Goal: Task Accomplishment & Management: Manage account settings

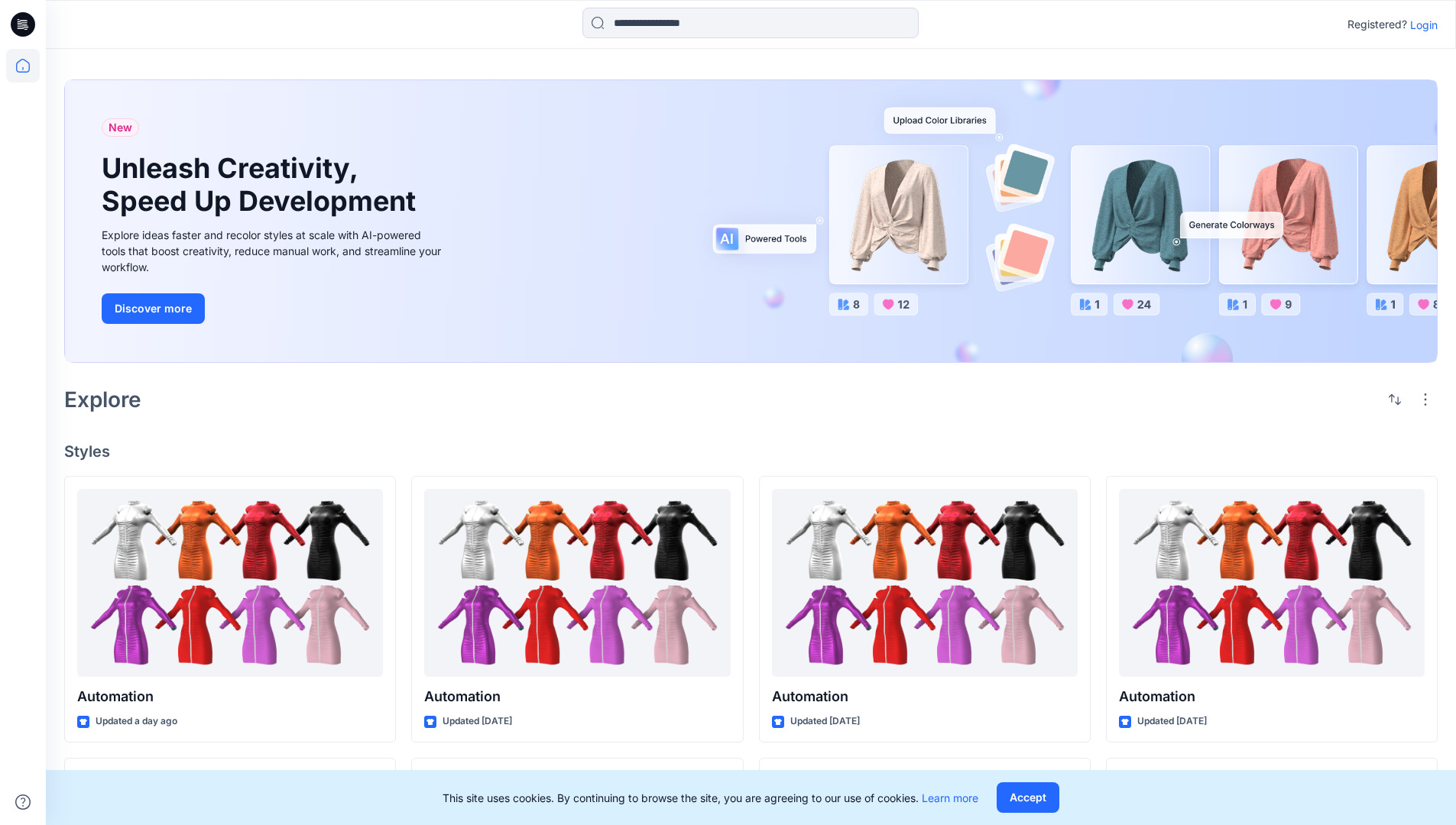
click at [1420, 24] on p "Login" at bounding box center [1423, 24] width 28 height 16
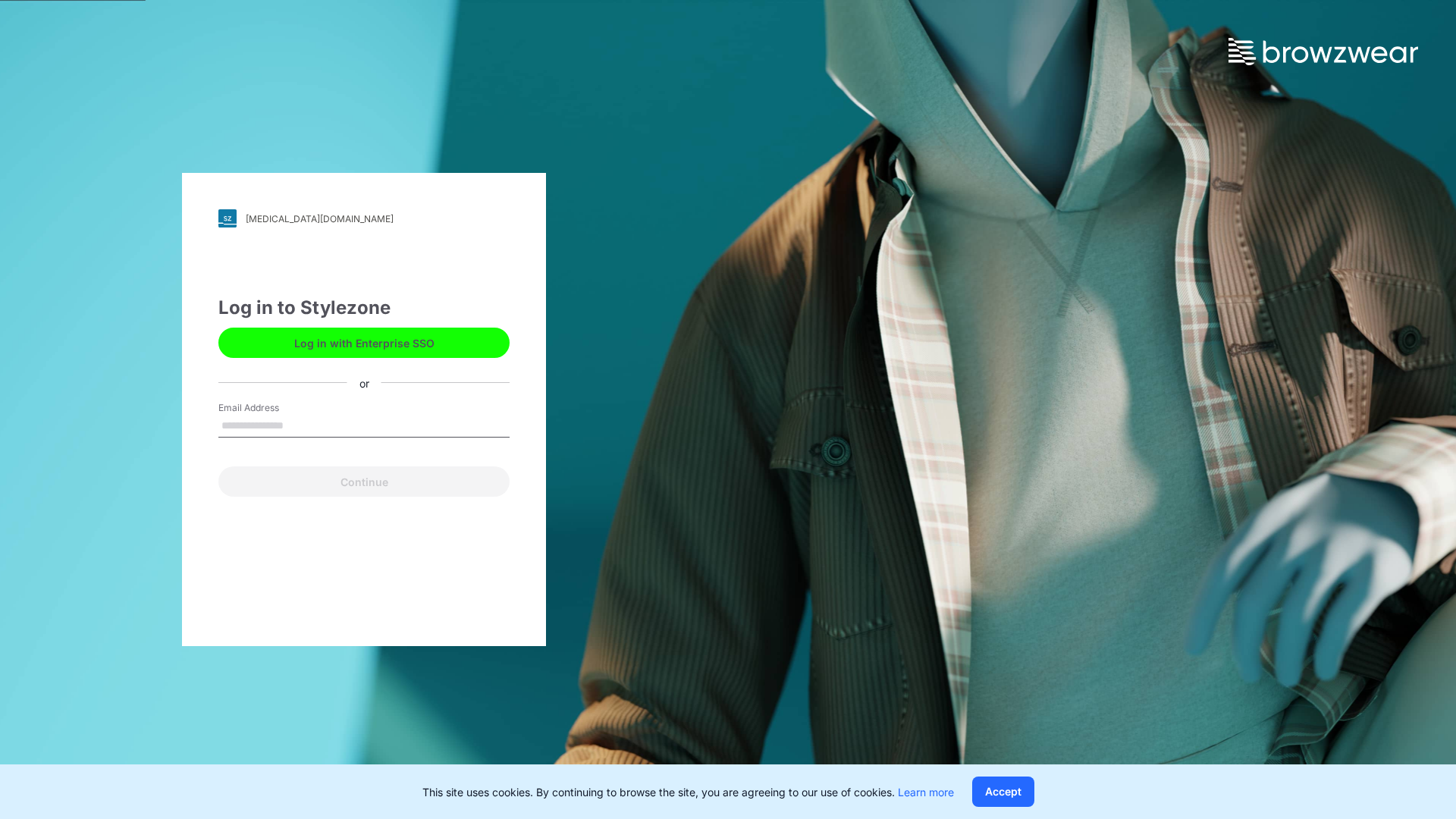
click at [299, 425] on input "Email Address" at bounding box center [363, 426] width 291 height 22
type input "**********"
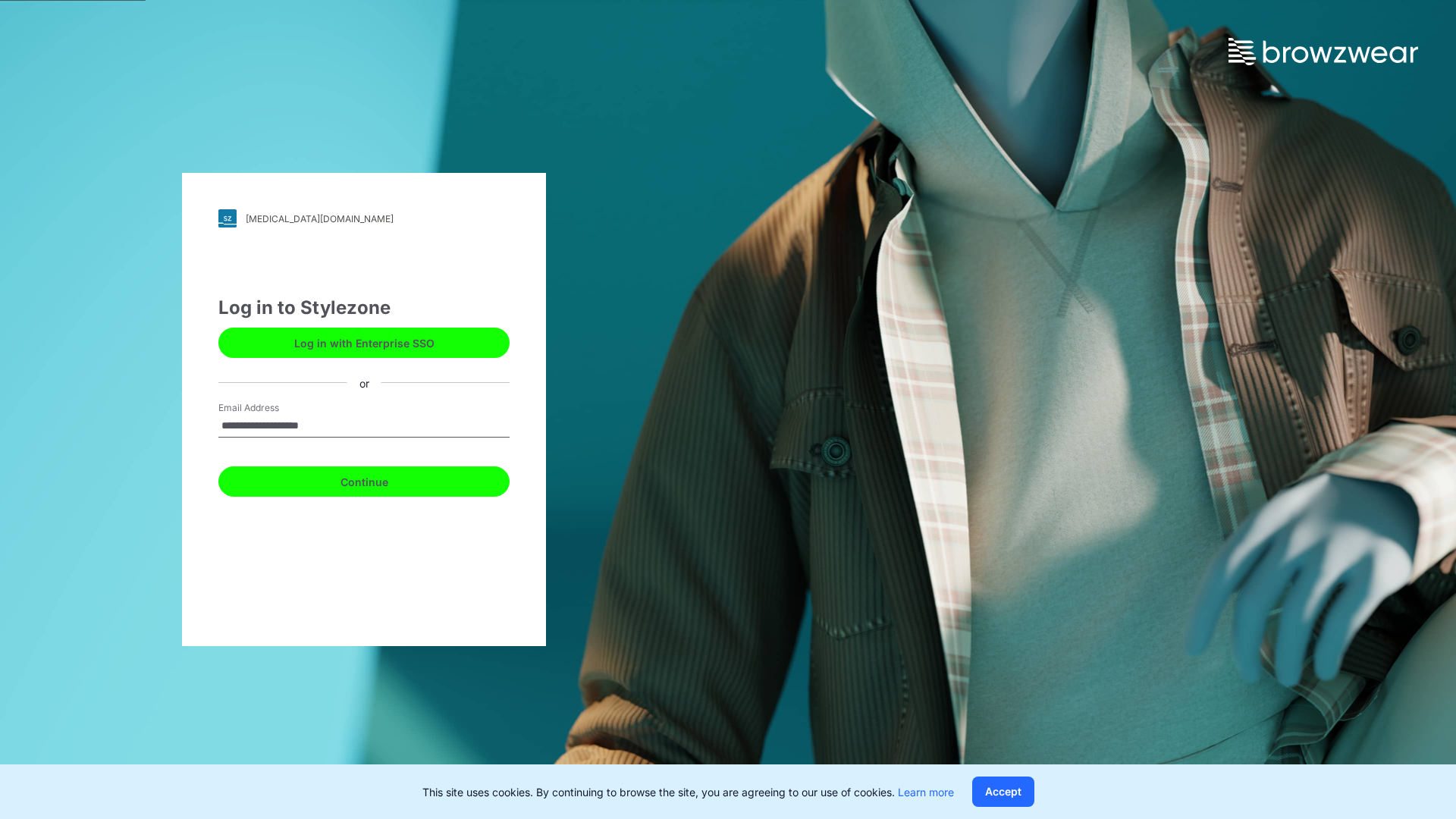
click at [381, 480] on button "Continue" at bounding box center [363, 481] width 291 height 31
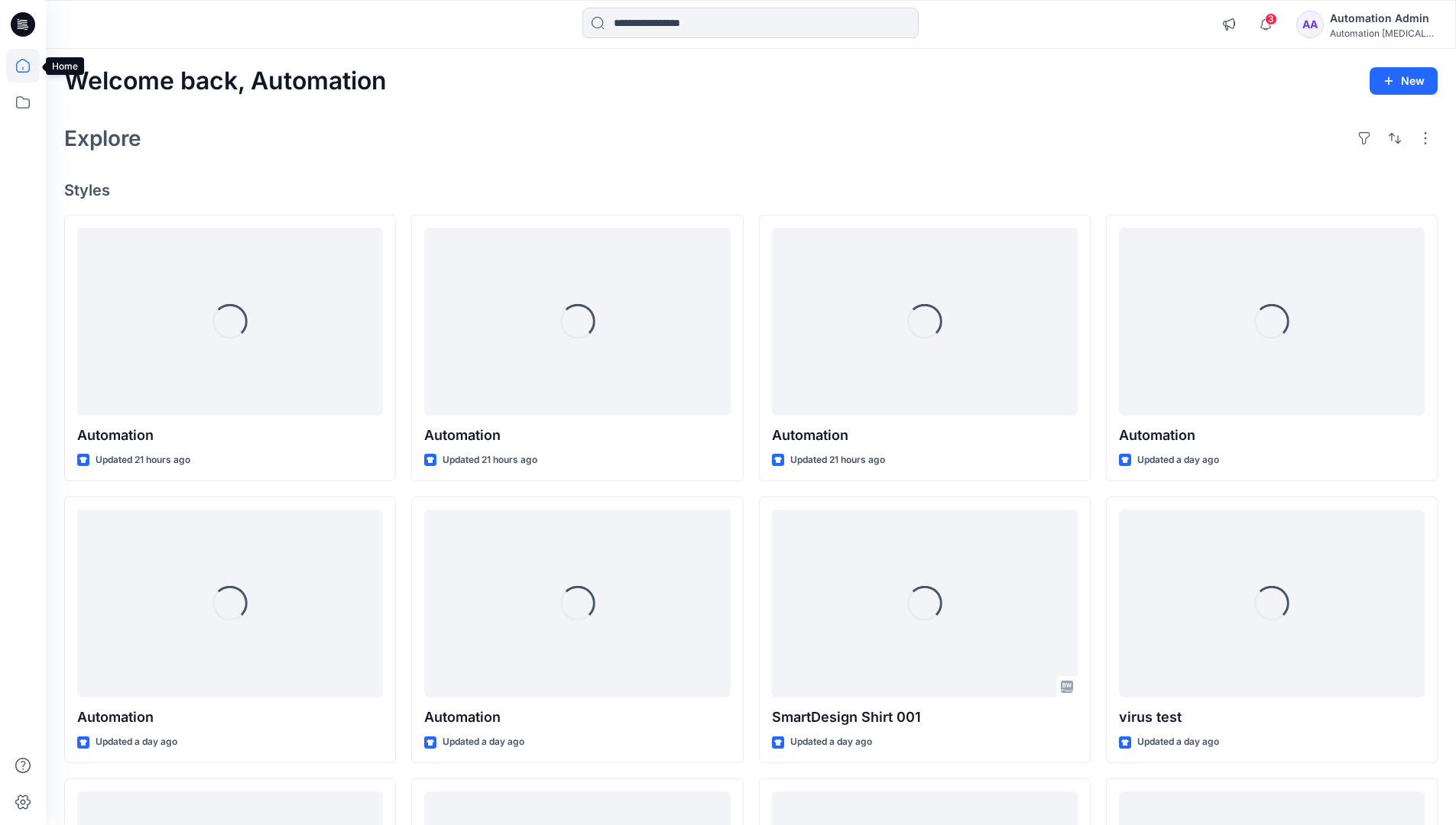
click at [29, 66] on icon at bounding box center [23, 65] width 13 height 13
click at [28, 107] on icon at bounding box center [23, 102] width 33 height 33
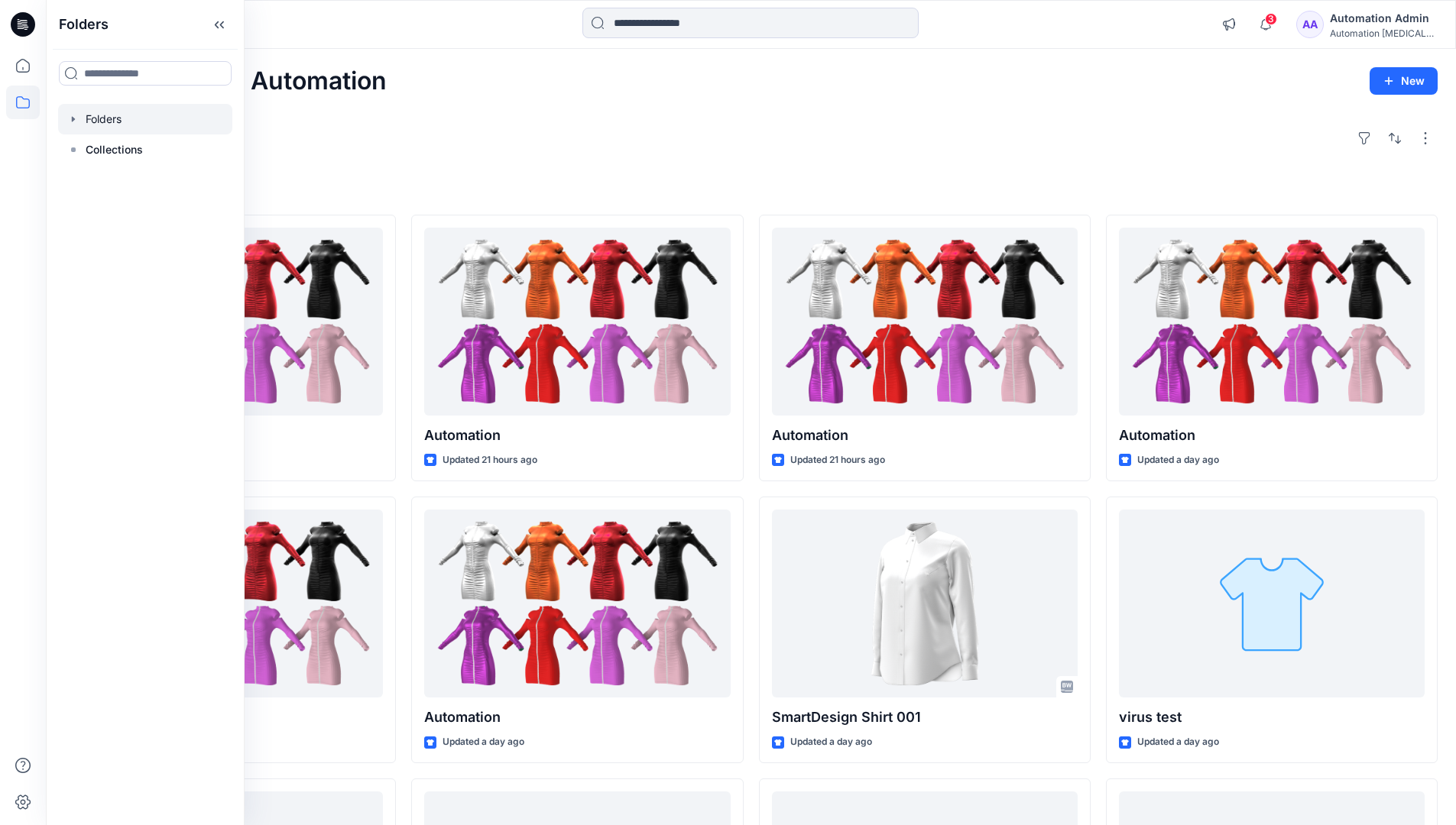
click at [100, 120] on div at bounding box center [145, 119] width 174 height 31
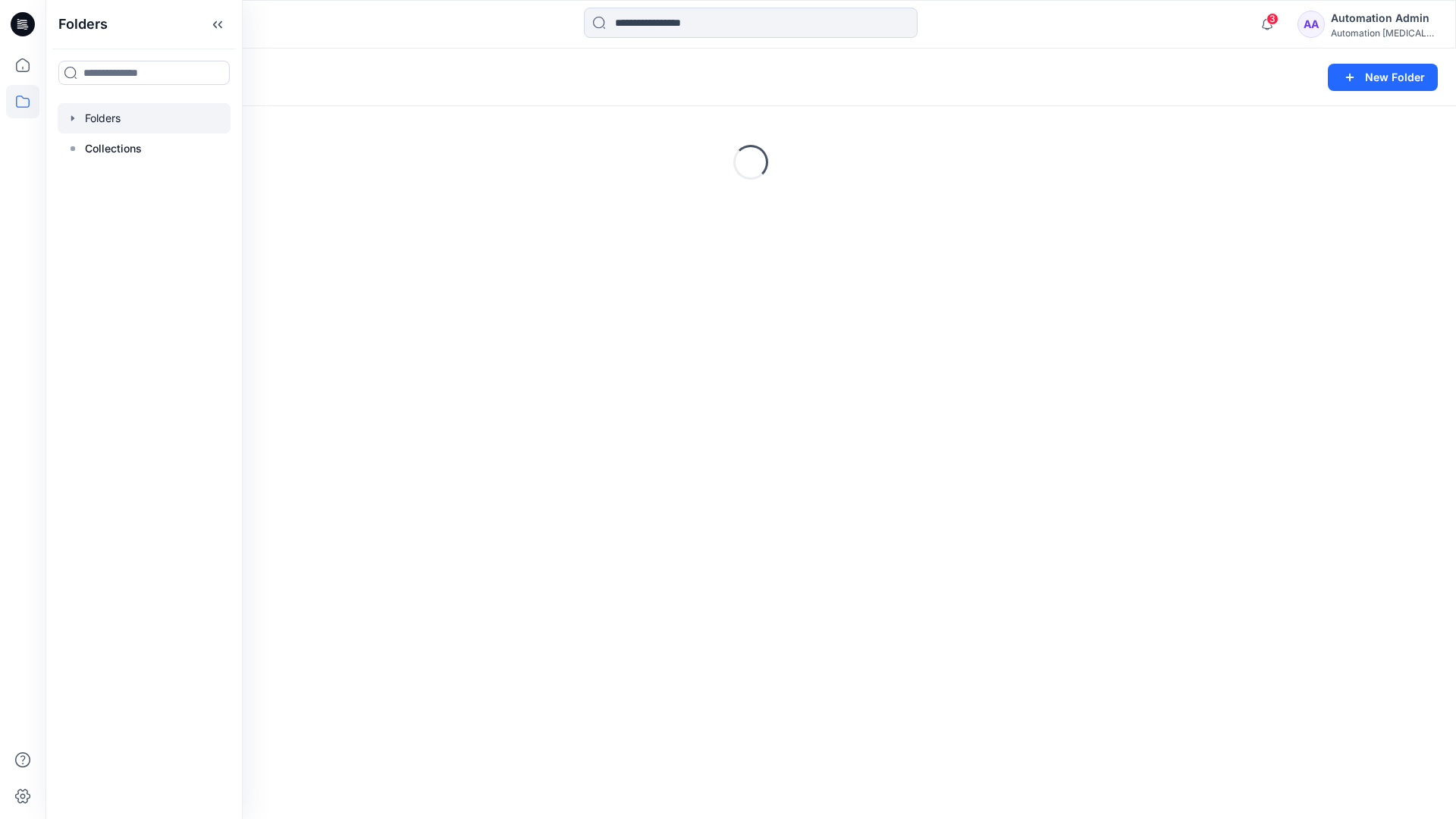
click at [808, 530] on div "Folders New Folder Loading..." at bounding box center [751, 433] width 1410 height 770
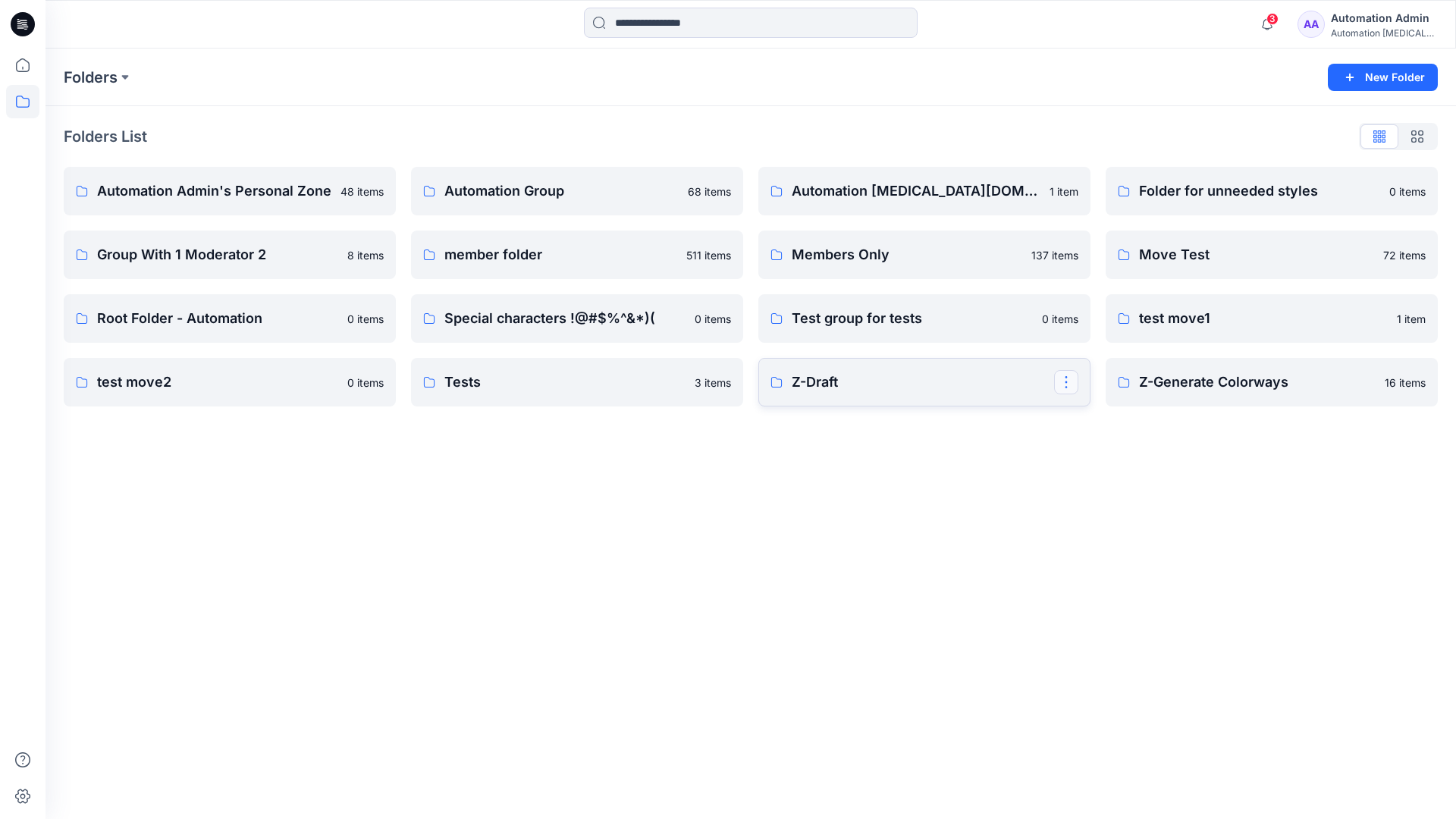
click at [1068, 385] on button "button" at bounding box center [1065, 382] width 24 height 24
click at [1093, 417] on p "Edit" at bounding box center [1093, 417] width 19 height 16
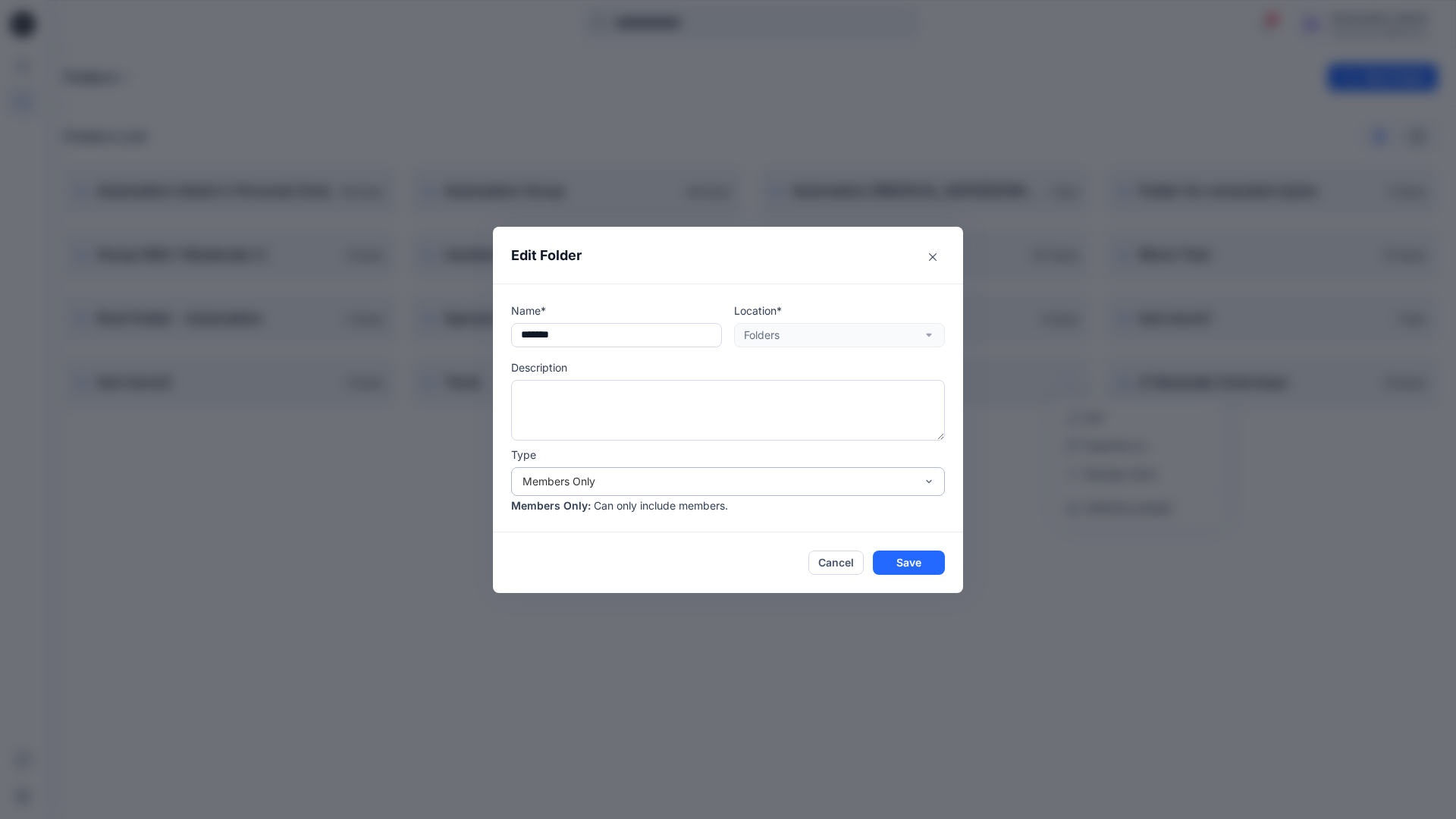
click at [704, 486] on div "Members Only" at bounding box center [718, 480] width 392 height 16
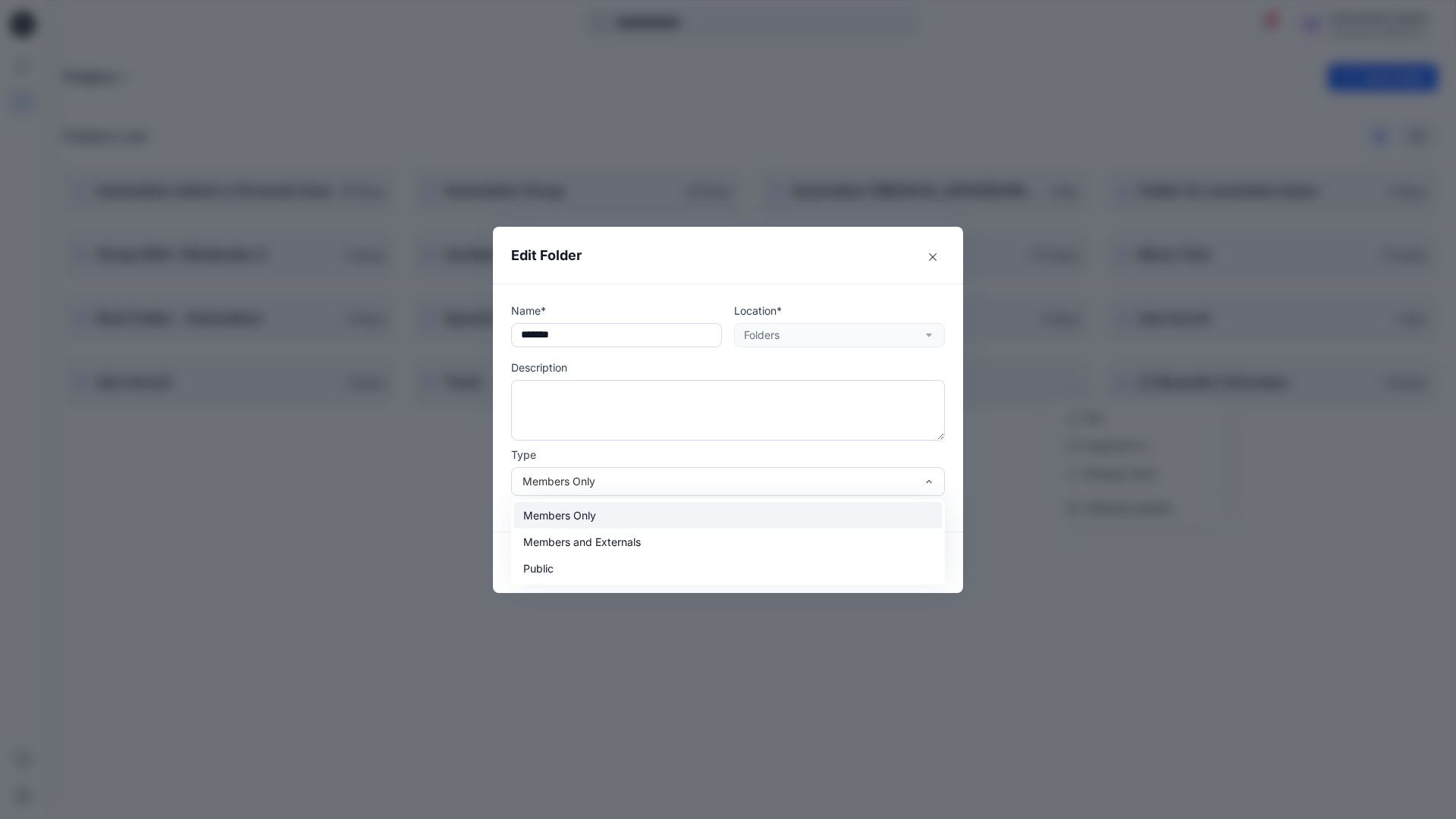
click at [661, 523] on div "Members Only" at bounding box center [728, 515] width 427 height 27
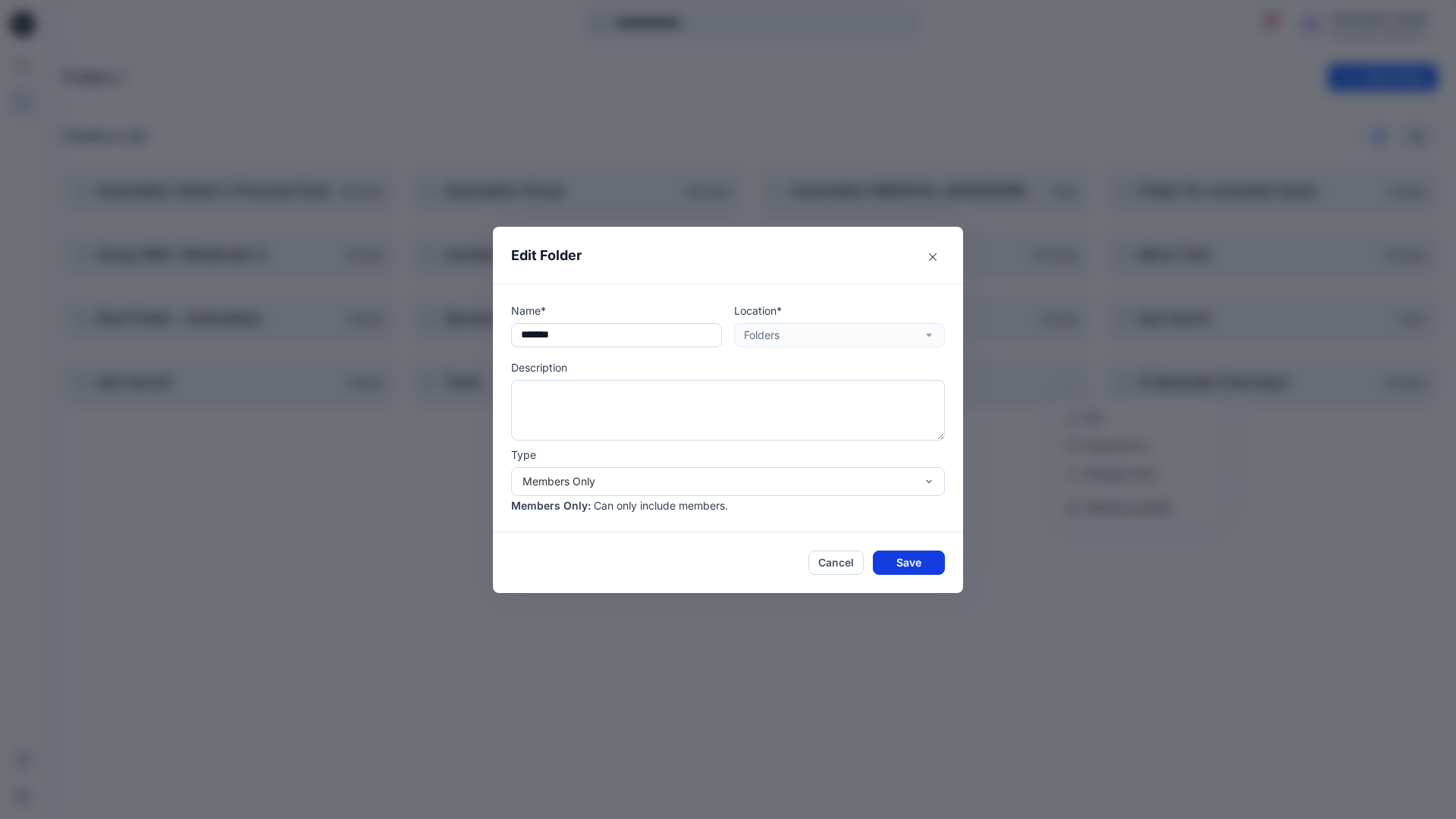
click at [909, 561] on button "Save" at bounding box center [908, 562] width 72 height 24
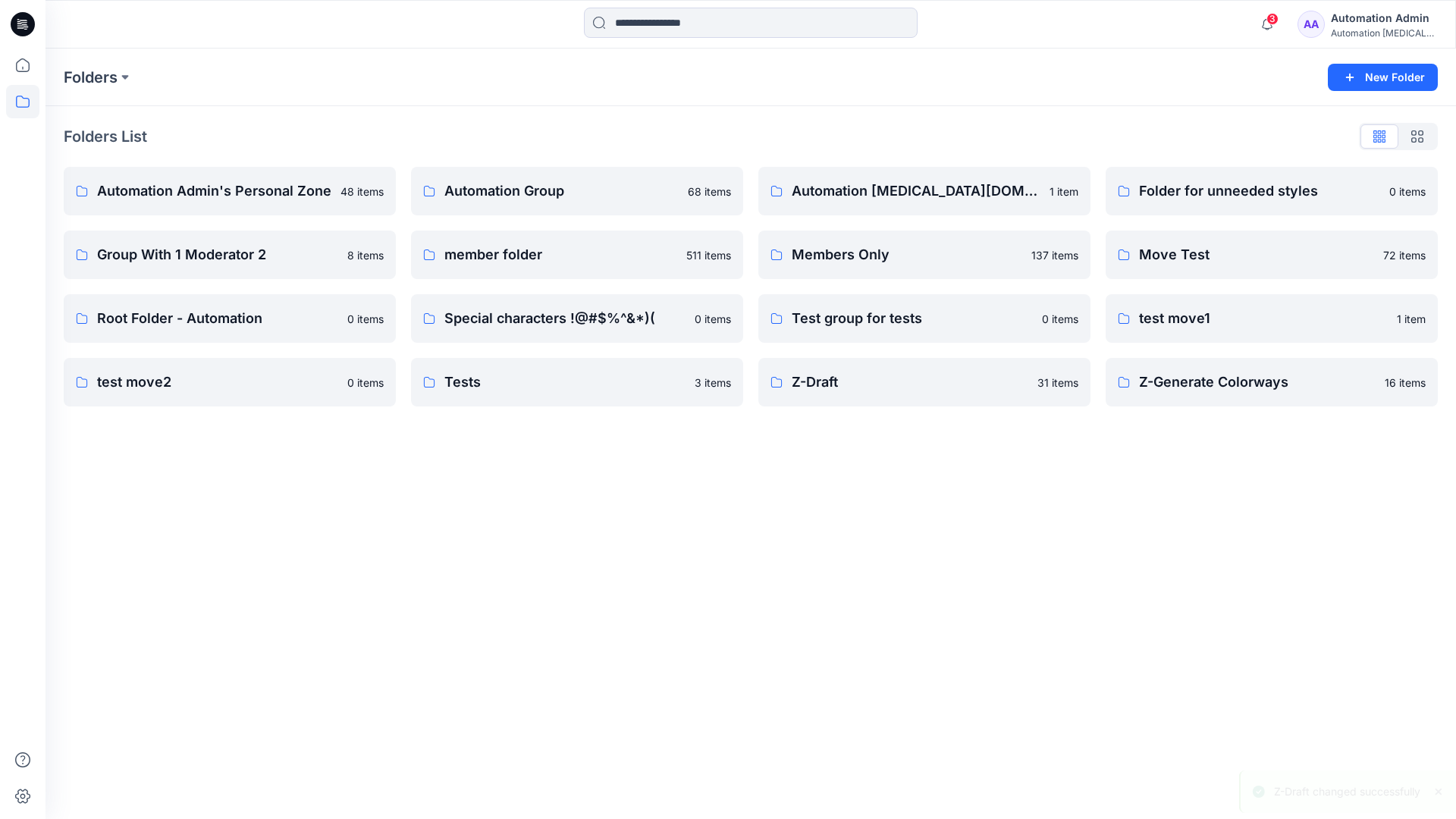
click at [1365, 23] on div "Automation Admin" at bounding box center [1384, 18] width 106 height 18
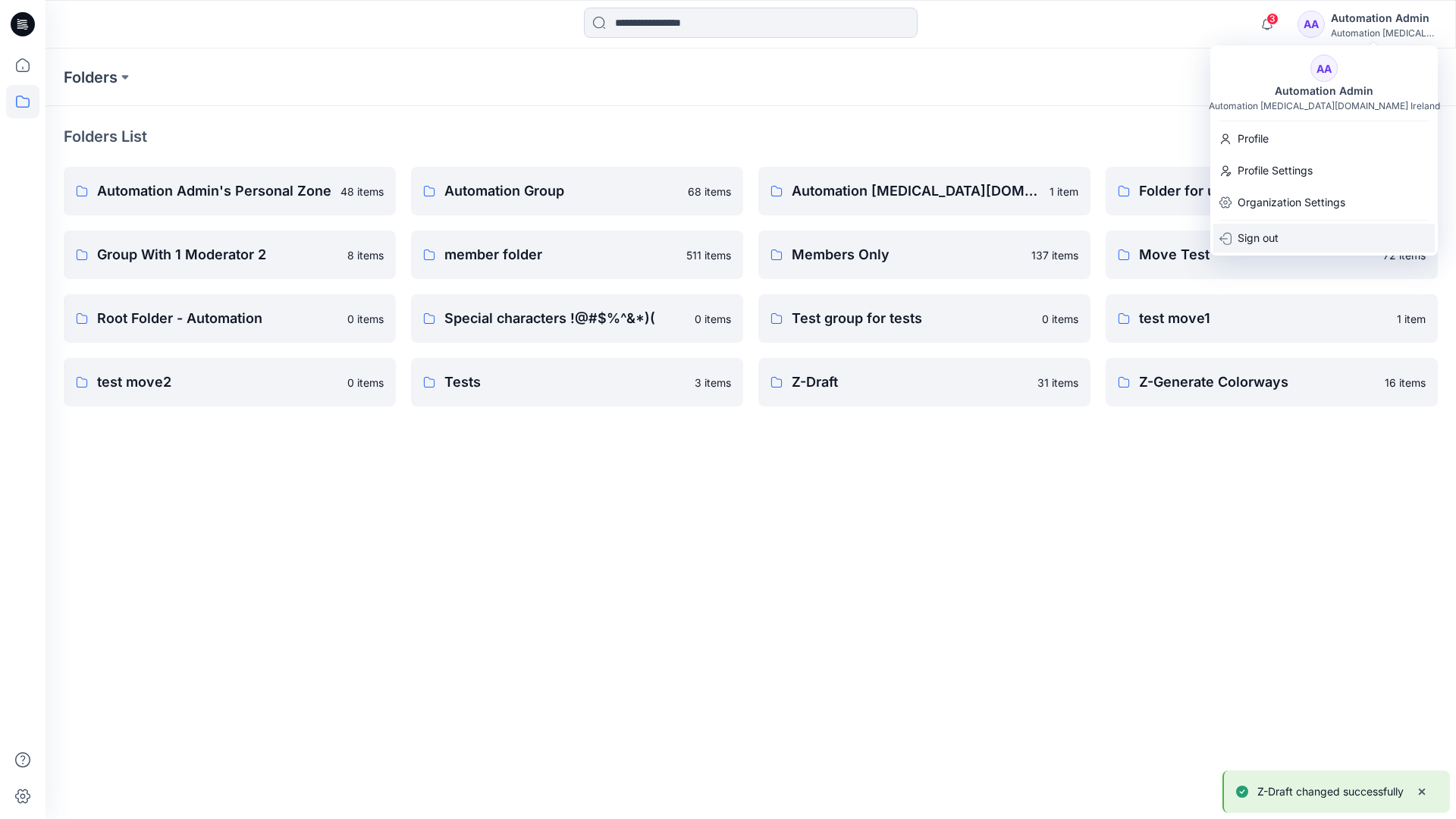
click at [1277, 235] on p "Sign out" at bounding box center [1257, 238] width 41 height 29
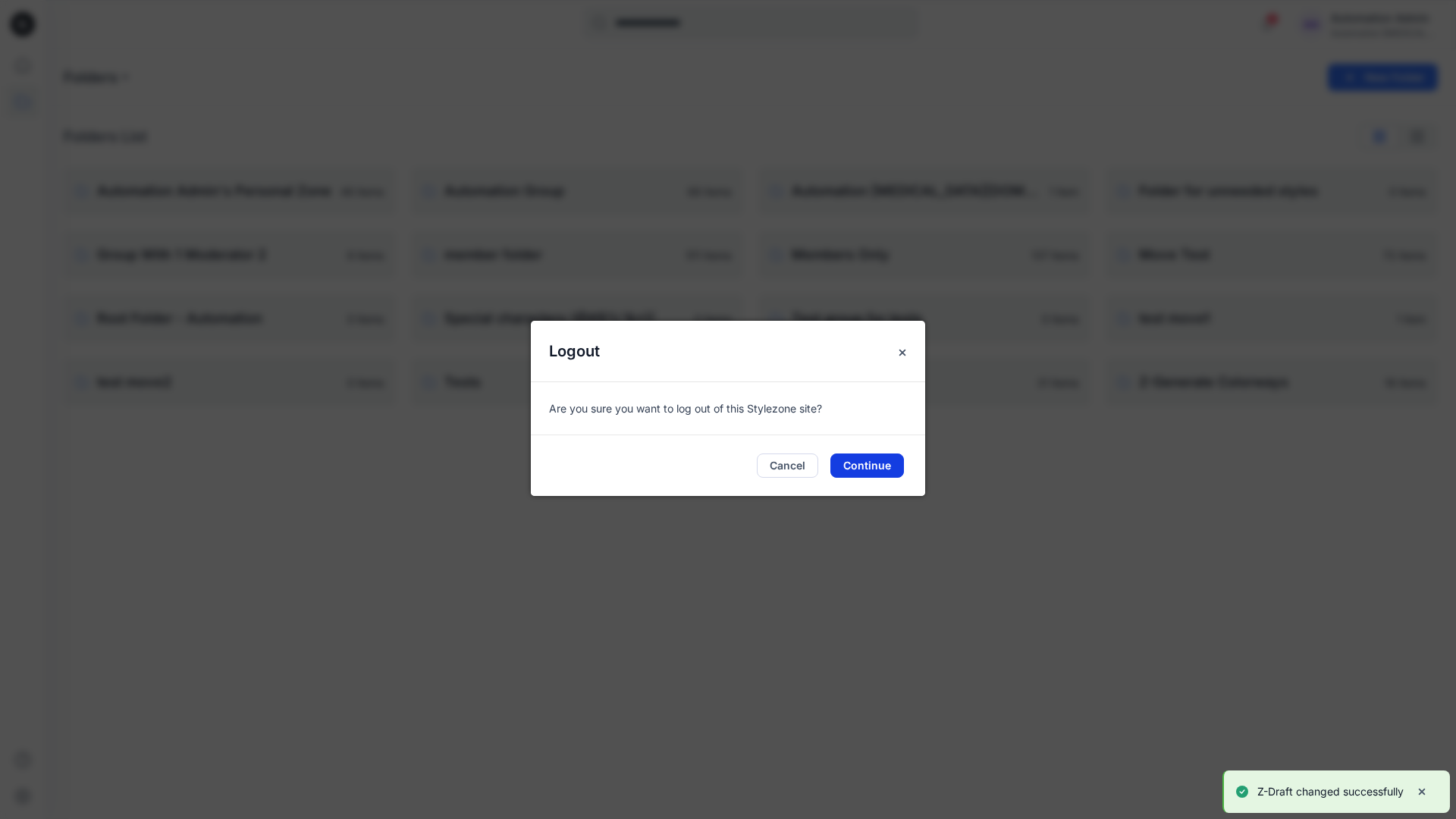
click at [874, 461] on button "Continue" at bounding box center [867, 465] width 74 height 24
